Goal: Task Accomplishment & Management: Manage account settings

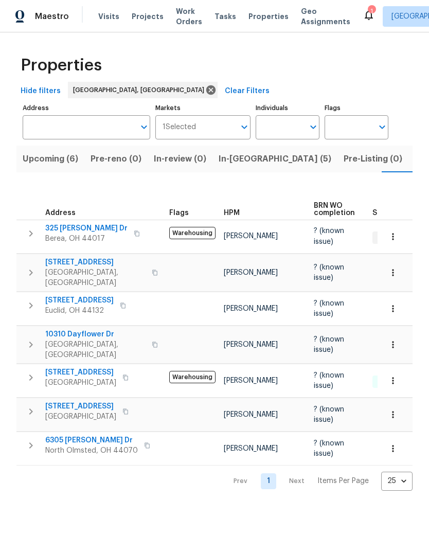
scroll to position [0, 20]
click at [104, 13] on span "Visits" at bounding box center [108, 16] width 21 height 10
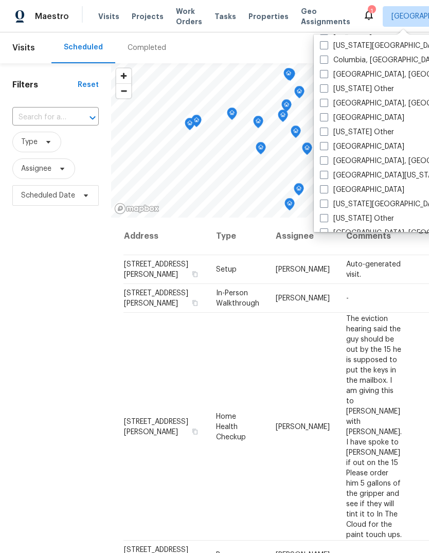
scroll to position [313, 0]
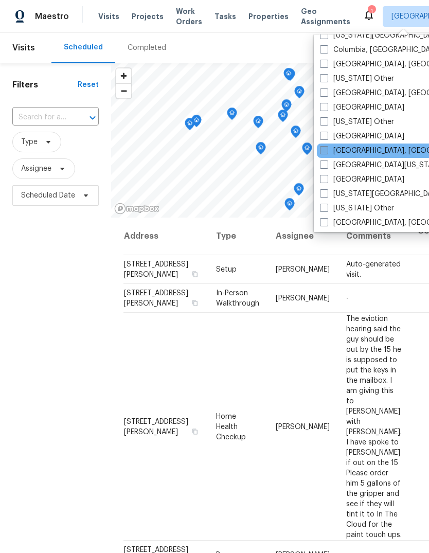
click at [326, 152] on span at bounding box center [324, 150] width 8 height 8
click at [326, 152] on input "Detroit, MI" at bounding box center [323, 149] width 7 height 7
checkbox input "true"
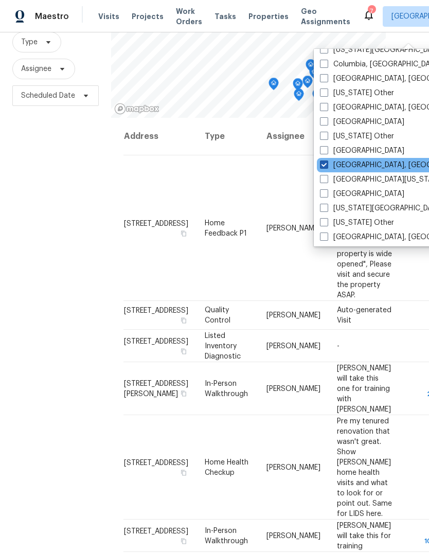
scroll to position [99, 0]
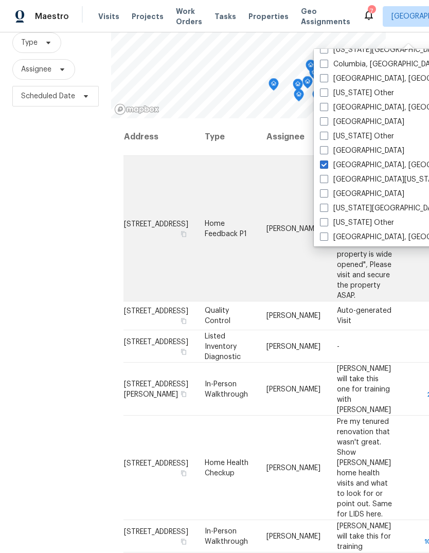
click at [134, 220] on span "[STREET_ADDRESS]" at bounding box center [156, 223] width 64 height 7
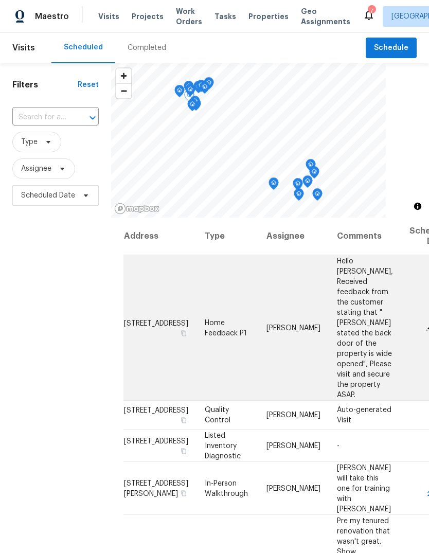
click at [425, 322] on icon at bounding box center [429, 326] width 9 height 9
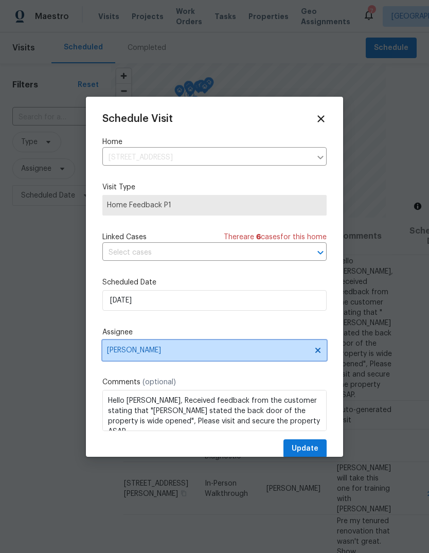
click at [144, 350] on span "[PERSON_NAME]" at bounding box center [208, 350] width 202 height 8
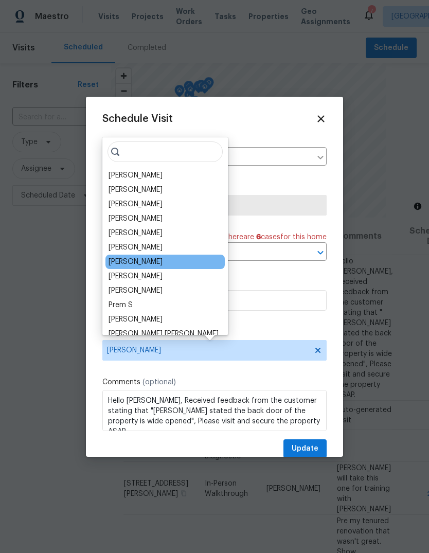
click at [115, 261] on div "[PERSON_NAME]" at bounding box center [136, 262] width 54 height 10
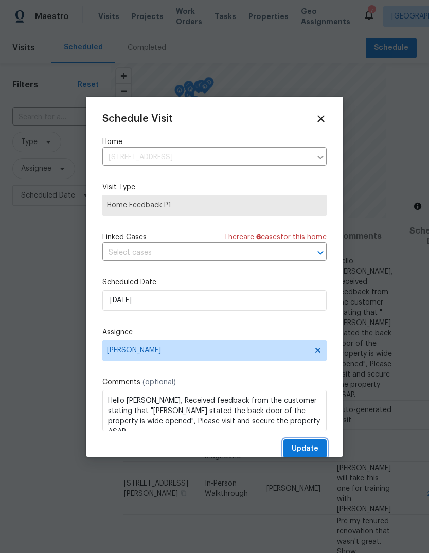
click at [306, 445] on span "Update" at bounding box center [305, 448] width 27 height 13
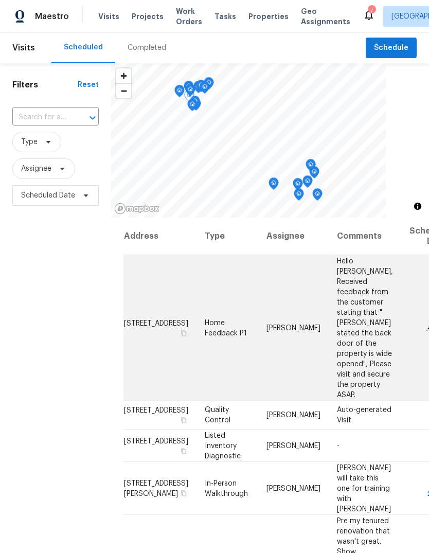
click at [425, 322] on icon at bounding box center [429, 326] width 9 height 9
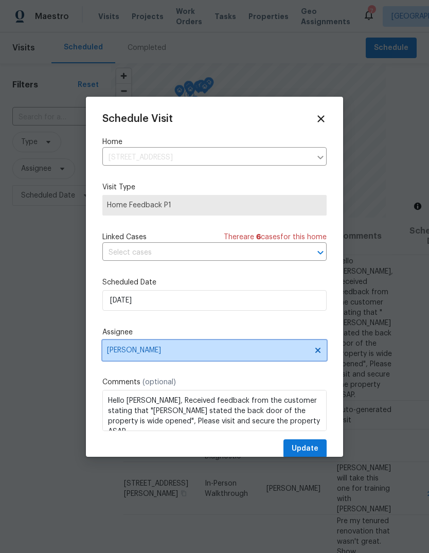
click at [115, 352] on span "[PERSON_NAME]" at bounding box center [208, 350] width 202 height 8
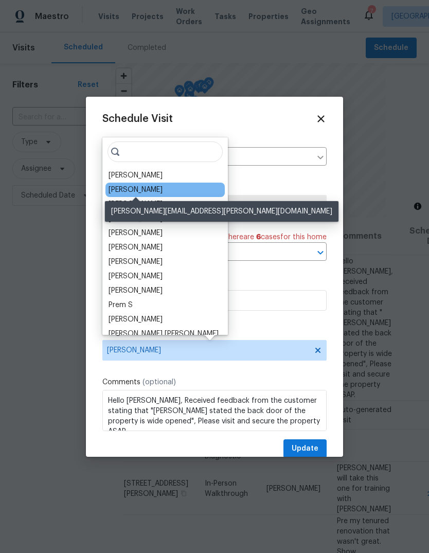
click at [117, 190] on div "[PERSON_NAME]" at bounding box center [136, 190] width 54 height 10
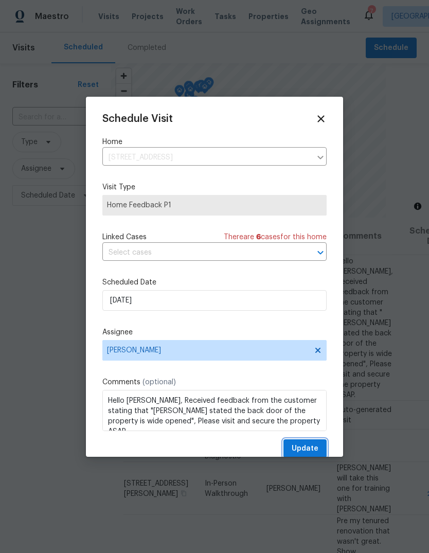
click at [310, 448] on span "Update" at bounding box center [305, 448] width 27 height 13
